Goal: Find specific page/section: Find specific page/section

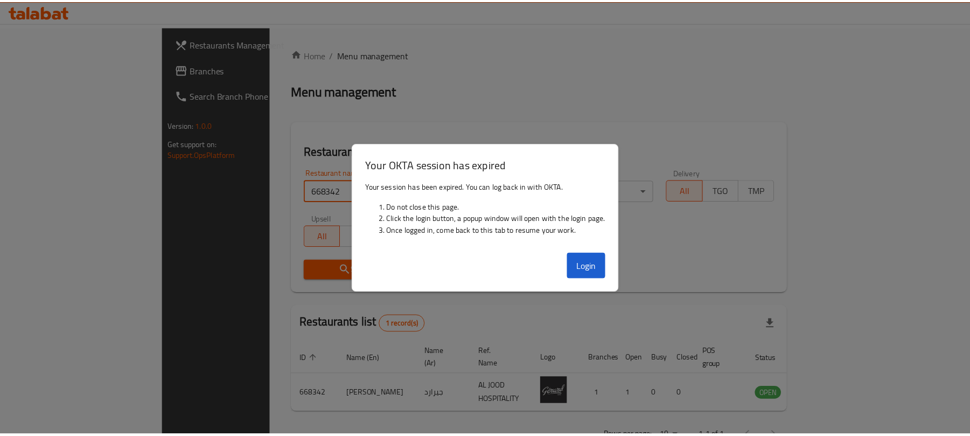
scroll to position [24, 0]
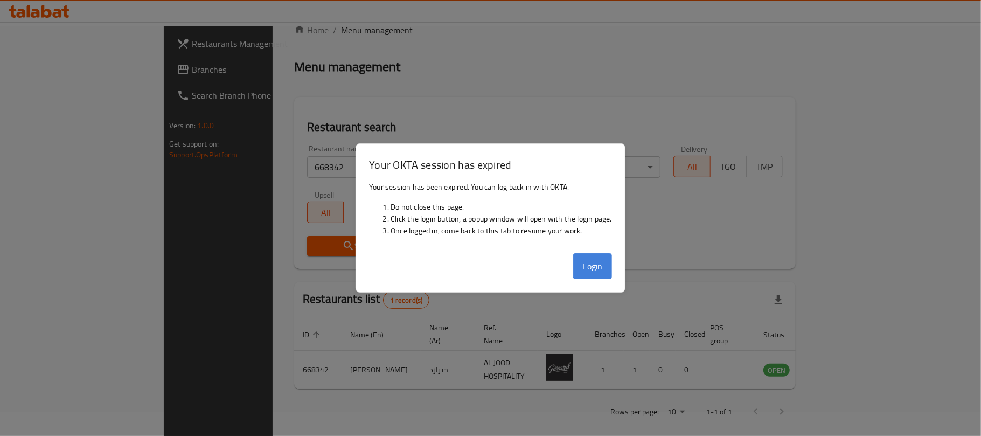
click at [601, 263] on button "Login" at bounding box center [592, 266] width 39 height 26
click at [608, 272] on div "Home / Menu management Menu management Restaurant search Restaurant name or ID …" at bounding box center [544, 225] width 501 height 402
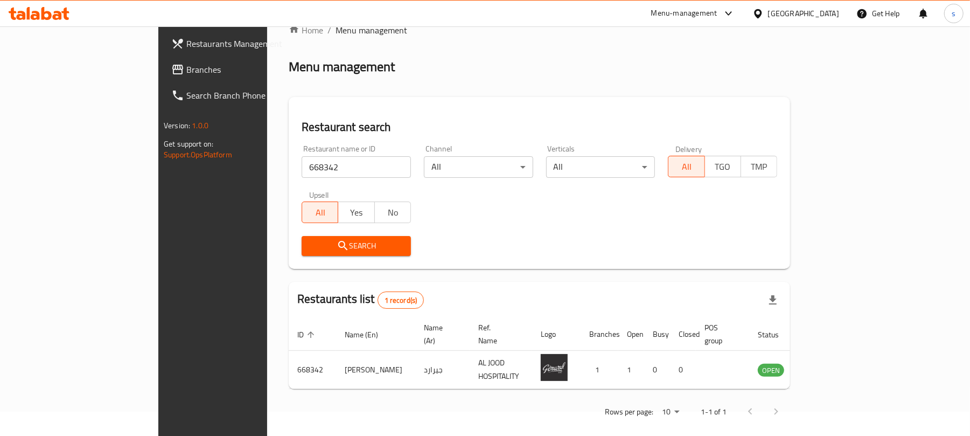
click at [302, 164] on input "668342" at bounding box center [356, 167] width 109 height 22
click at [186, 68] on span "Branches" at bounding box center [248, 69] width 125 height 13
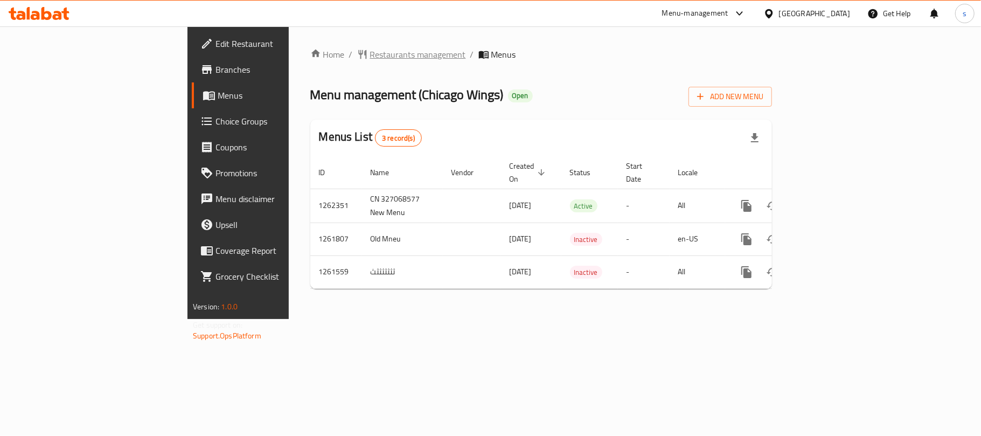
click at [370, 54] on span "Restaurants management" at bounding box center [418, 54] width 96 height 13
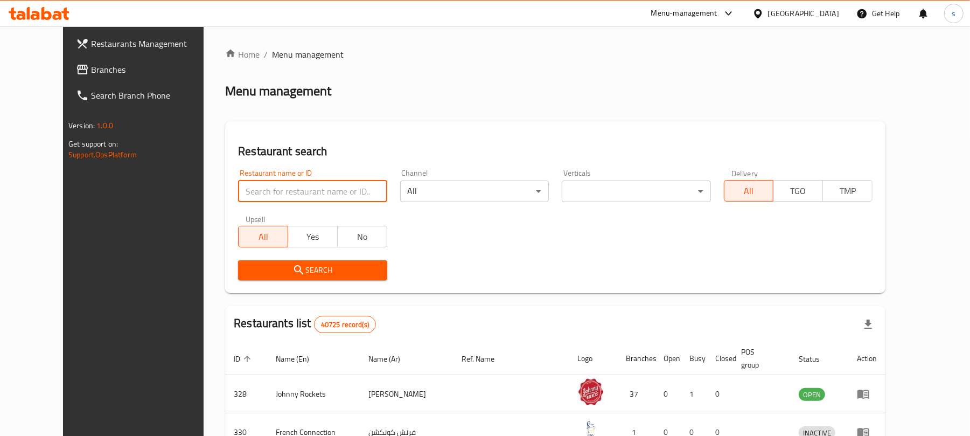
click at [276, 193] on input "search" at bounding box center [312, 191] width 149 height 22
paste input "685194"
type input "685194"
click button "Search" at bounding box center [312, 270] width 149 height 20
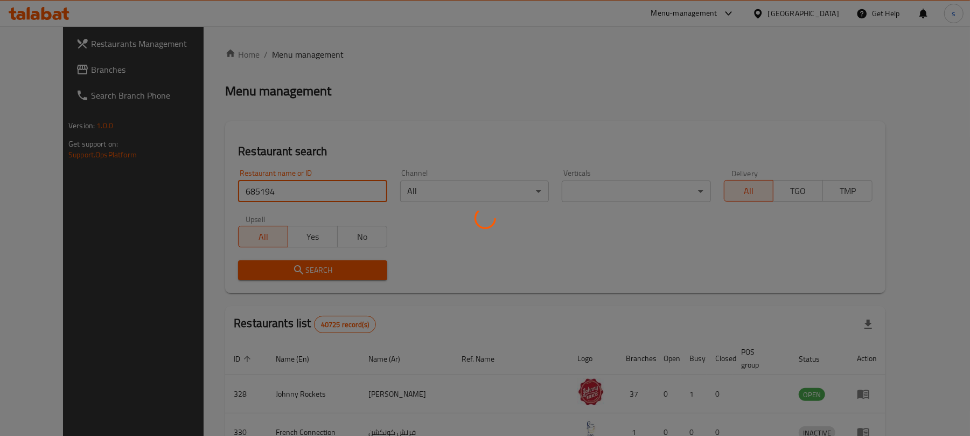
click button "Search" at bounding box center [312, 270] width 149 height 20
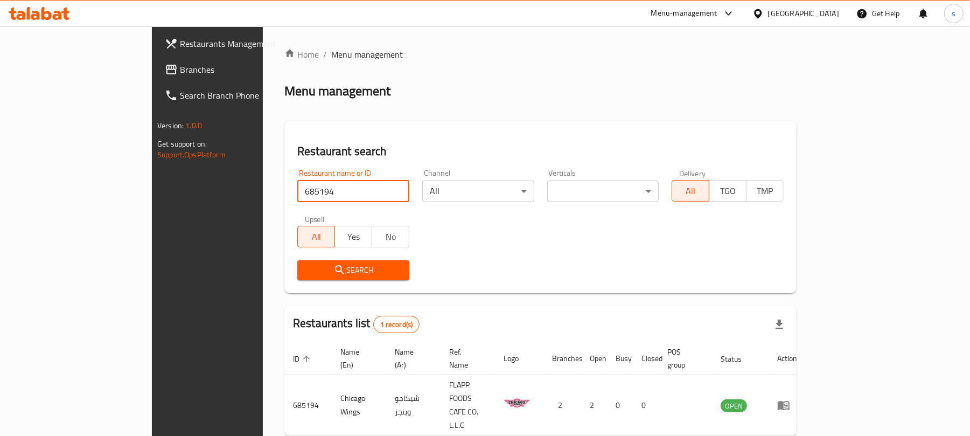
scroll to position [24, 0]
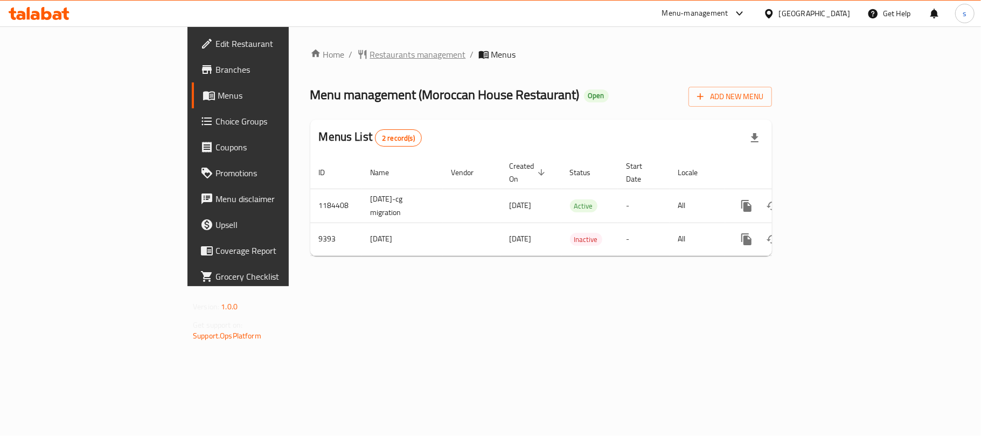
click at [370, 53] on span "Restaurants management" at bounding box center [418, 54] width 96 height 13
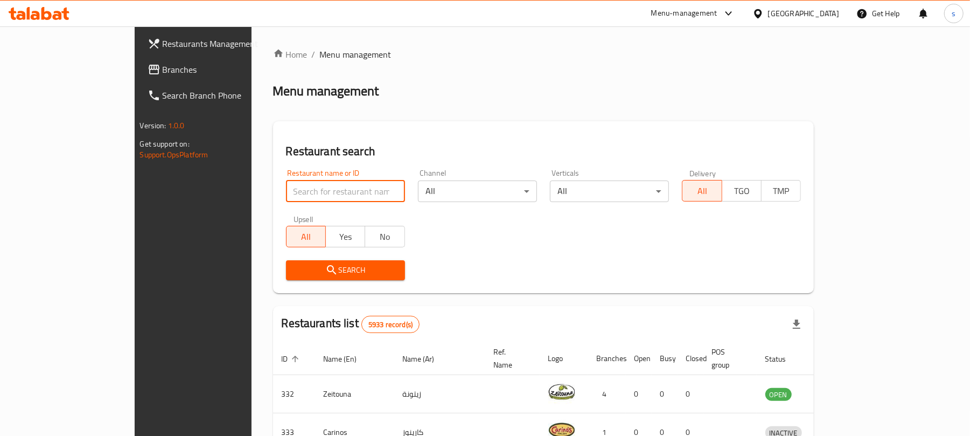
click at [286, 188] on input "search" at bounding box center [345, 191] width 119 height 22
paste input "5677"
type input "5677"
click button "Search" at bounding box center [345, 270] width 119 height 20
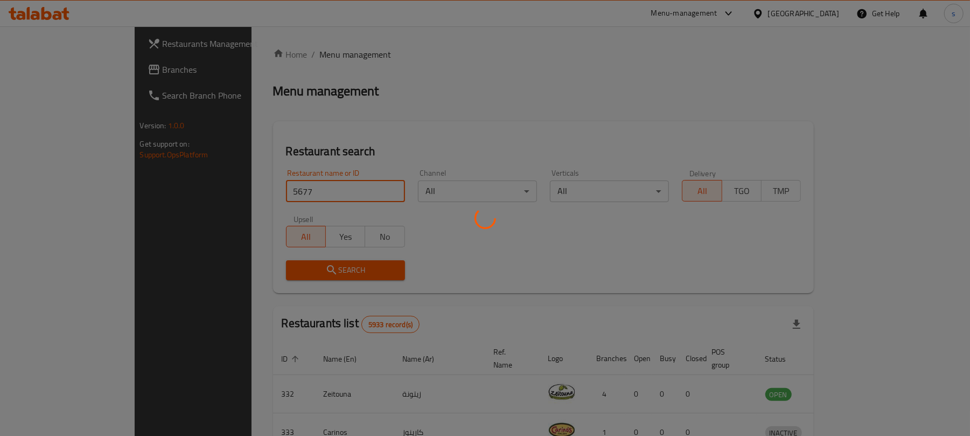
click button "Search" at bounding box center [345, 270] width 119 height 20
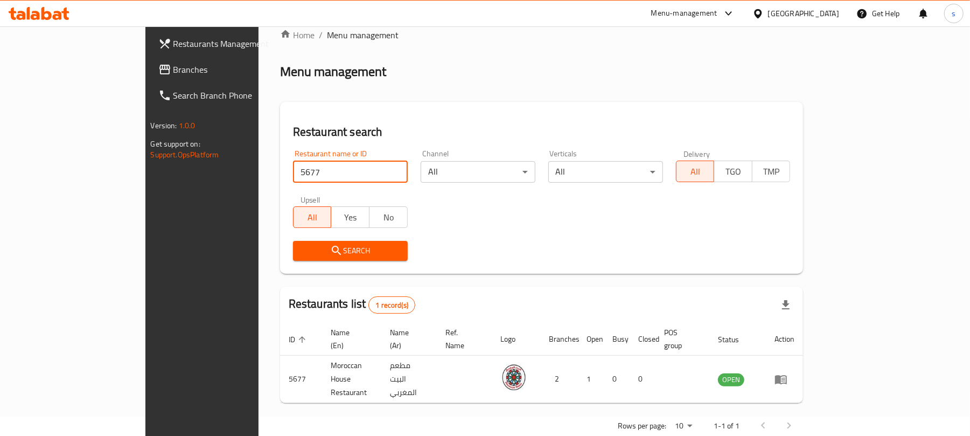
scroll to position [24, 0]
